Goal: Transaction & Acquisition: Purchase product/service

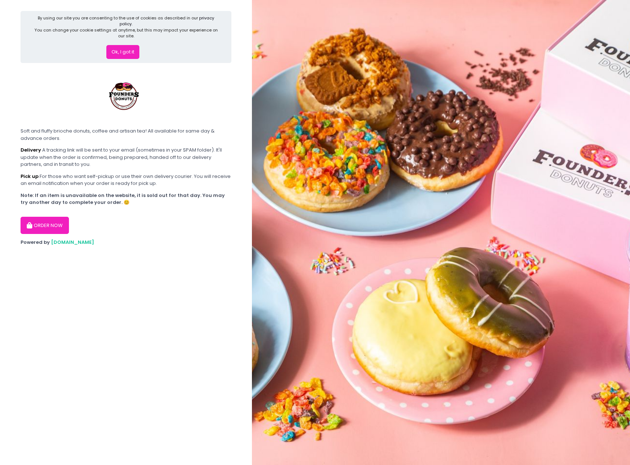
click at [122, 45] on button "Ok, I got it" at bounding box center [122, 52] width 33 height 14
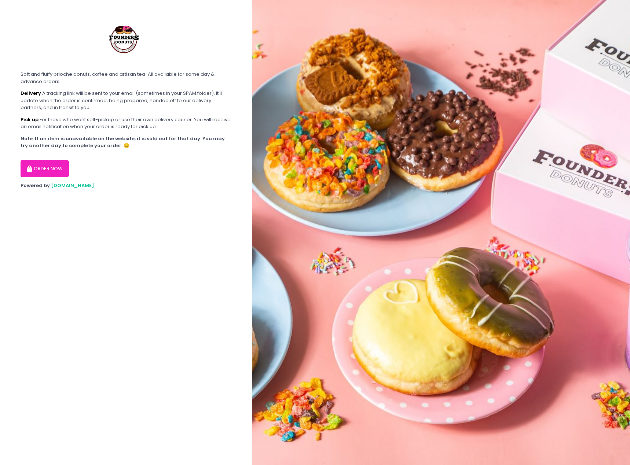
click at [50, 174] on button "ORDER NOW" at bounding box center [45, 169] width 48 height 18
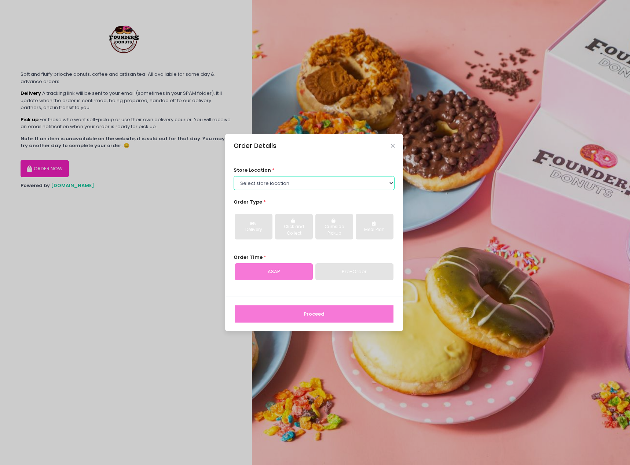
click at [332, 184] on select "Select store location Founders Donuts - [PERSON_NAME] Founders Donuts - [GEOGRA…" at bounding box center [313, 183] width 161 height 14
select select "65e656aa55db7c7b23c3a32e"
click at [233, 176] on select "Select store location Founders Donuts - [PERSON_NAME] Founders Donuts - [GEOGRA…" at bounding box center [313, 183] width 161 height 14
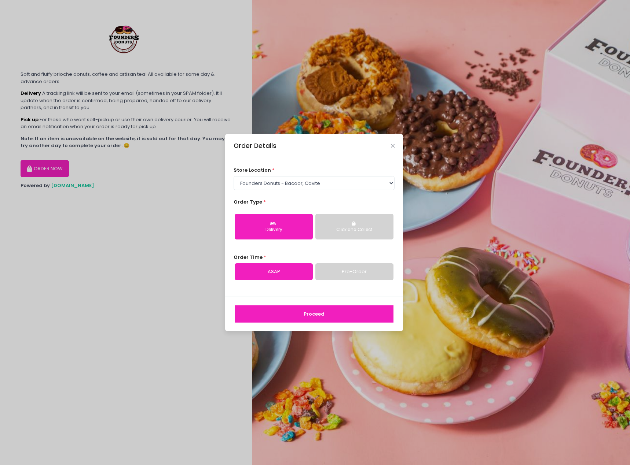
click at [323, 319] on button "Proceed" at bounding box center [314, 315] width 159 height 18
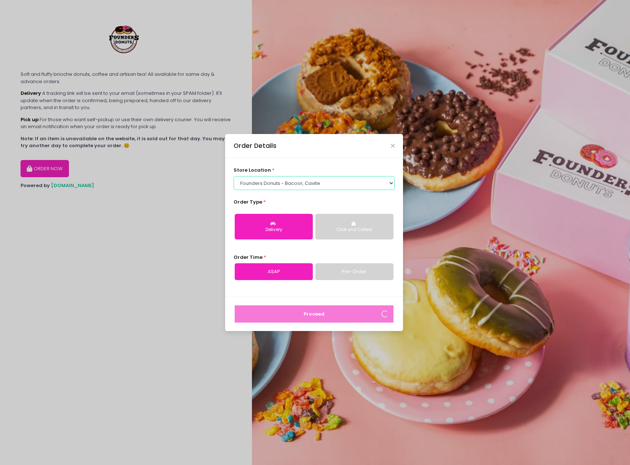
click at [351, 180] on select "Select store location Founders Donuts - [PERSON_NAME] Founders Donuts - [GEOGRA…" at bounding box center [313, 183] width 161 height 14
click at [233, 176] on select "Select store location Founders Donuts - [PERSON_NAME] Founders Donuts - [GEOGRA…" at bounding box center [313, 183] width 161 height 14
click at [391, 148] on icon "Close" at bounding box center [393, 145] width 4 height 5
